Goal: Navigation & Orientation: Find specific page/section

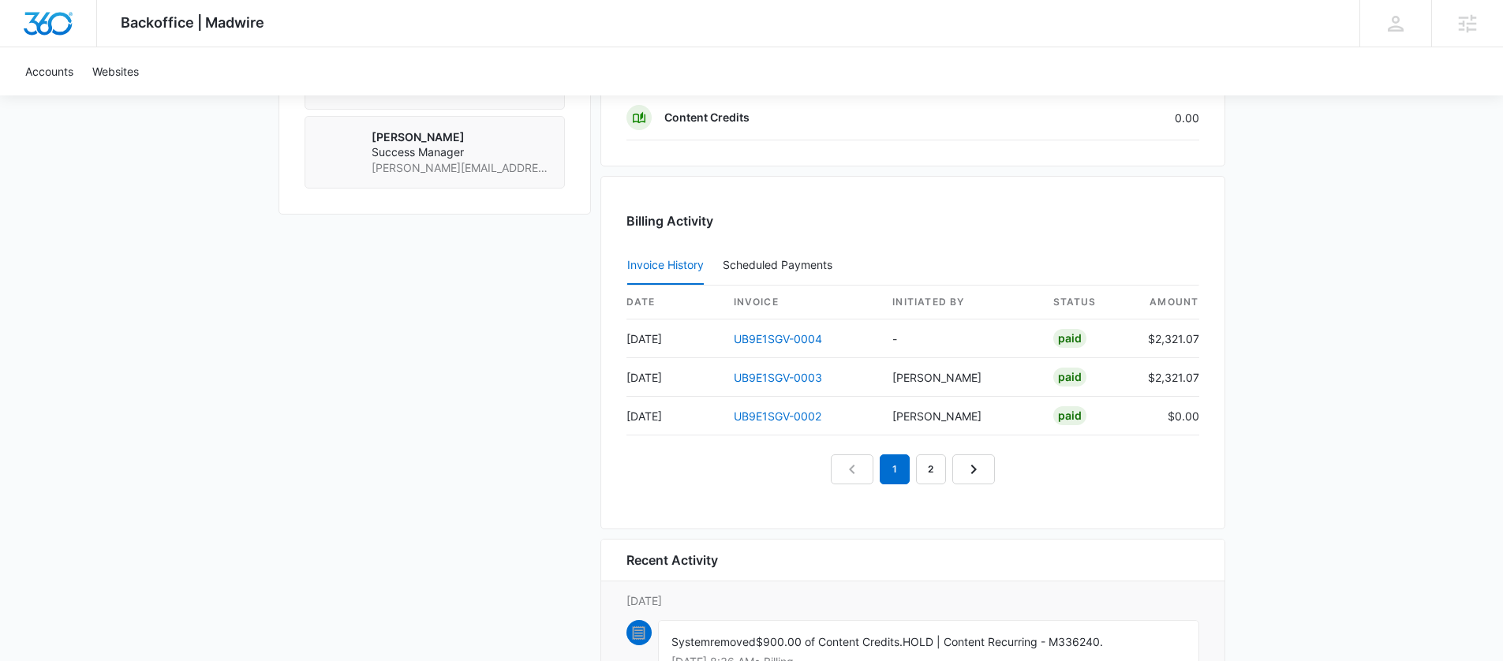
scroll to position [1492, 0]
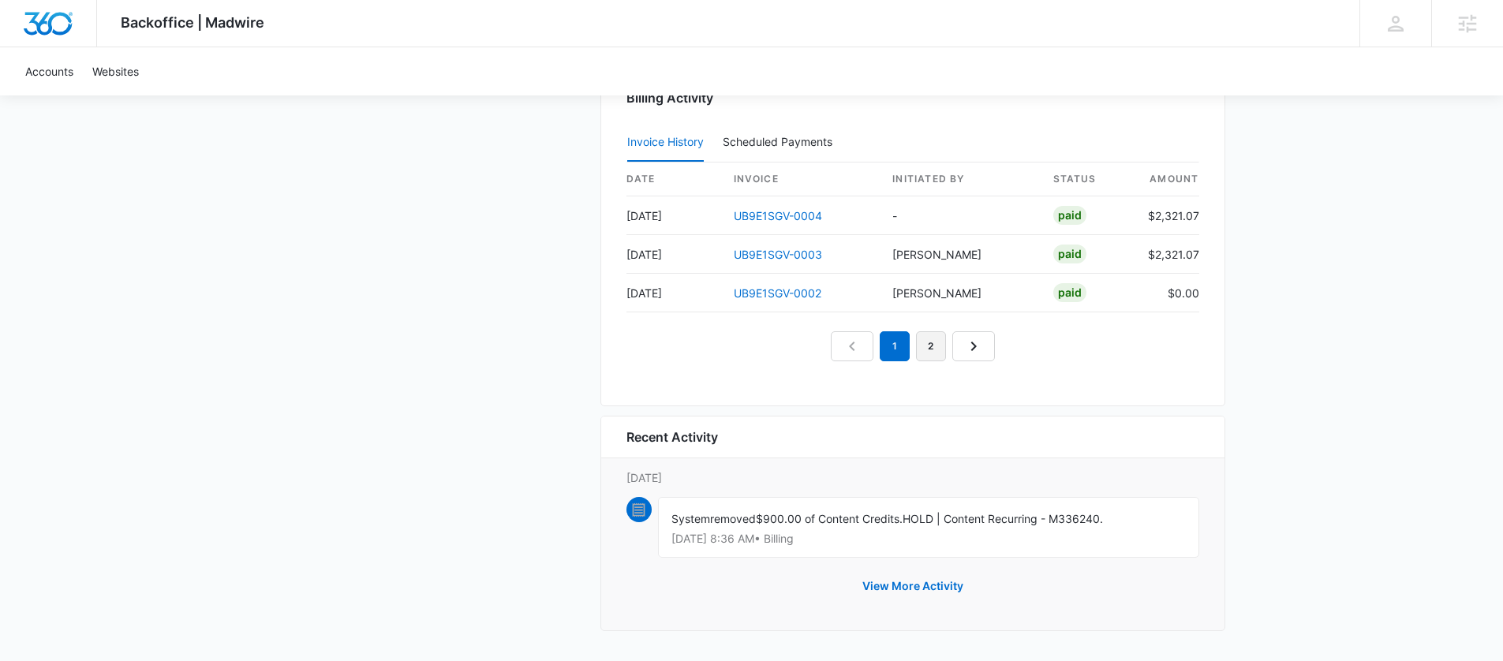
click at [936, 354] on link "2" at bounding box center [931, 346] width 30 height 30
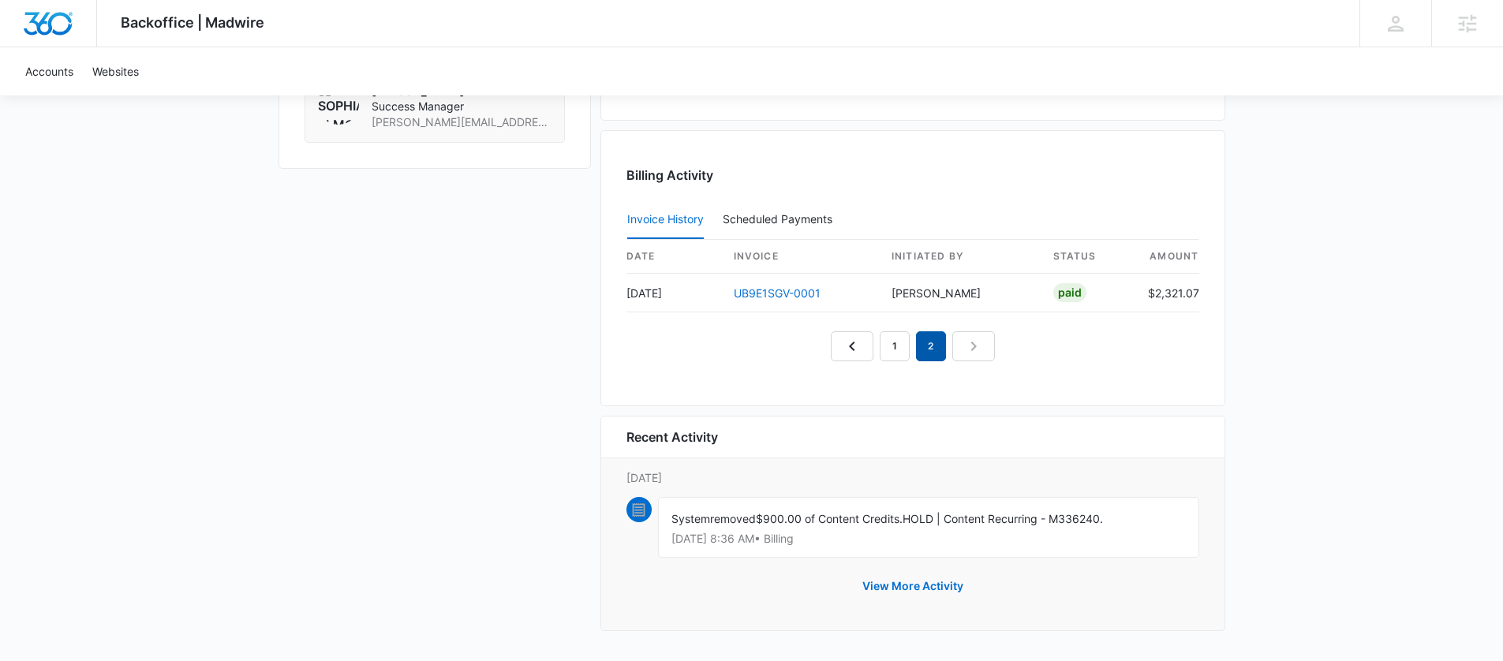
scroll to position [1415, 0]
click at [900, 350] on link "1" at bounding box center [895, 346] width 30 height 30
